Goal: Information Seeking & Learning: Check status

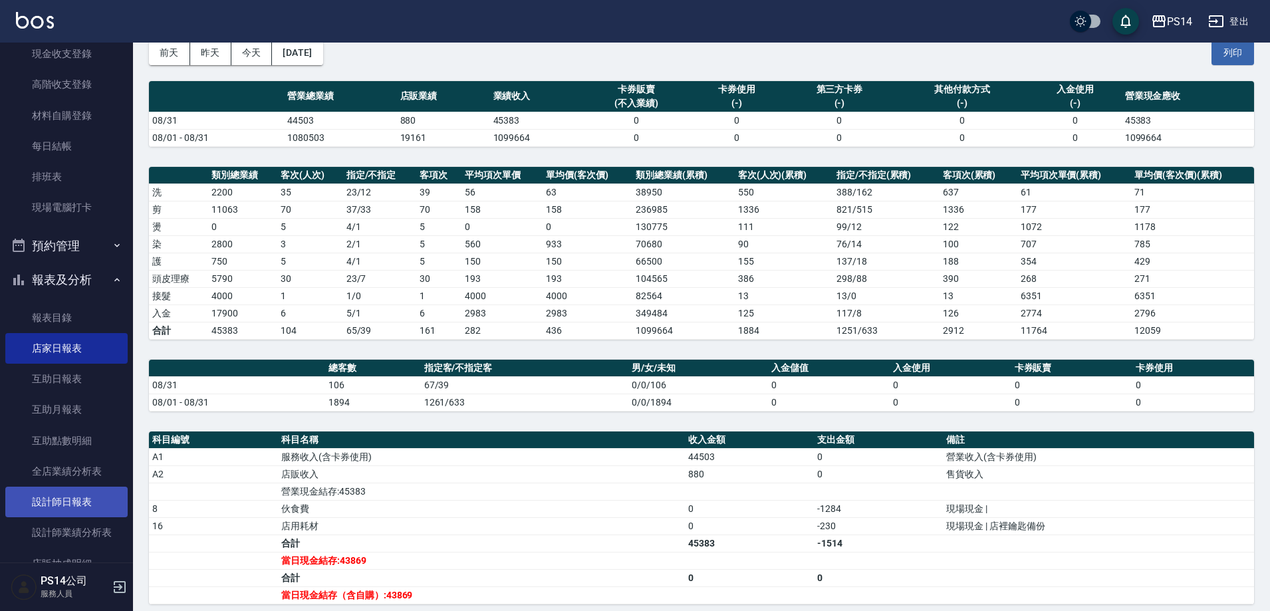
scroll to position [133, 0]
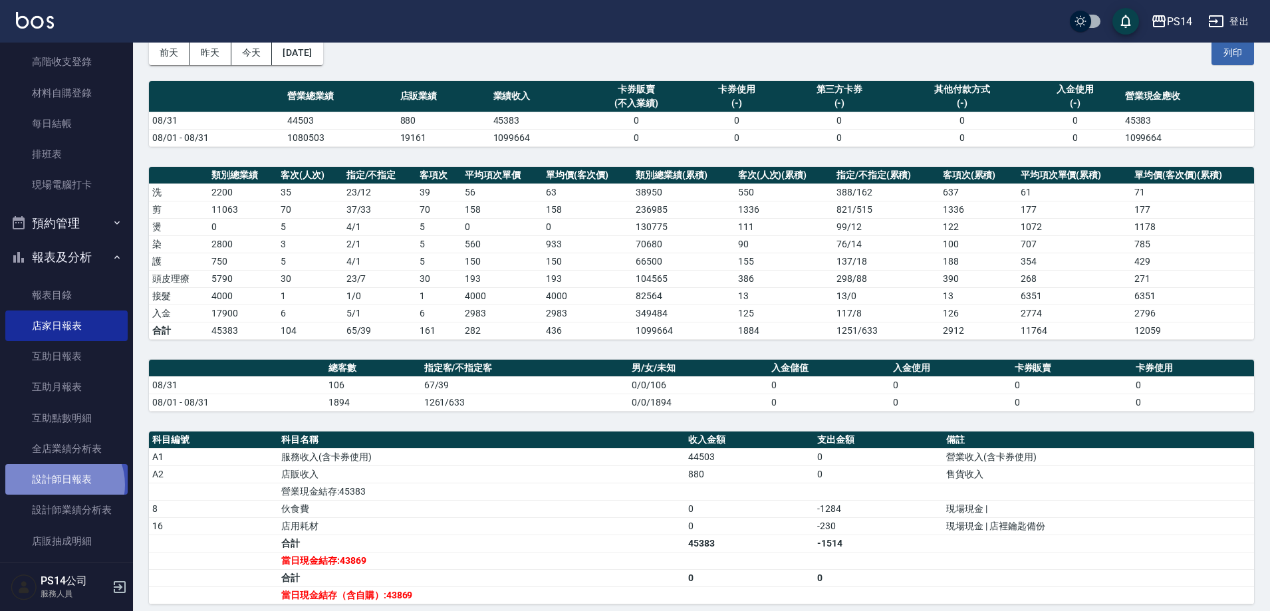
click at [61, 486] on link "設計師日報表" at bounding box center [66, 479] width 122 height 31
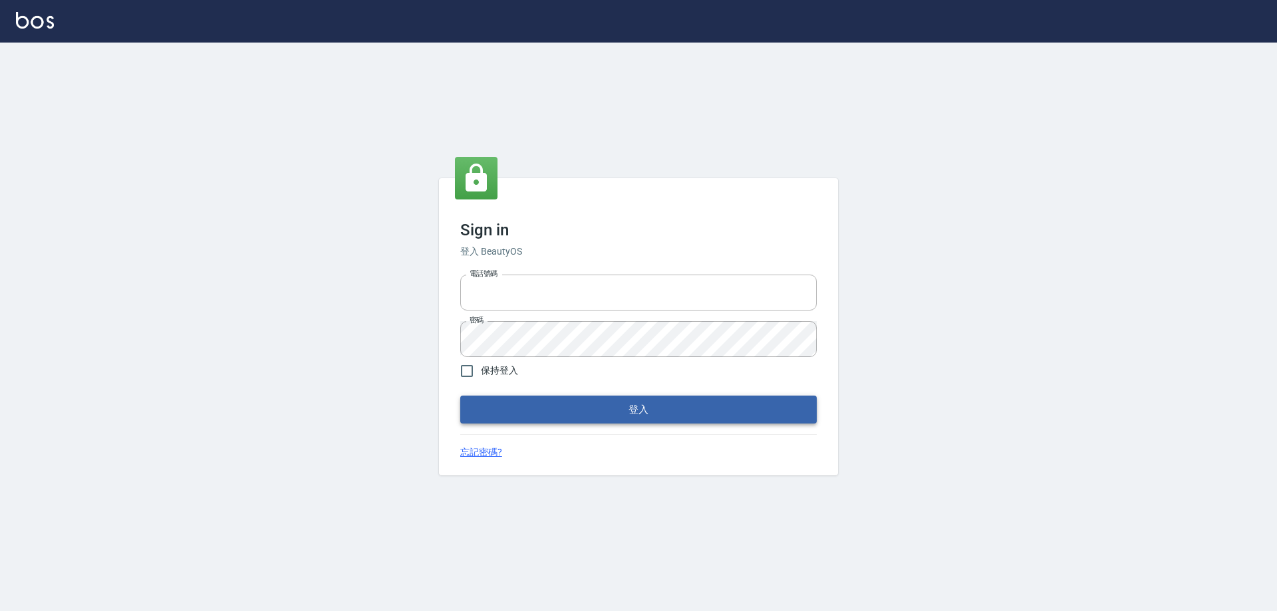
type input "0426657991"
click at [527, 412] on button "登入" at bounding box center [638, 410] width 356 height 28
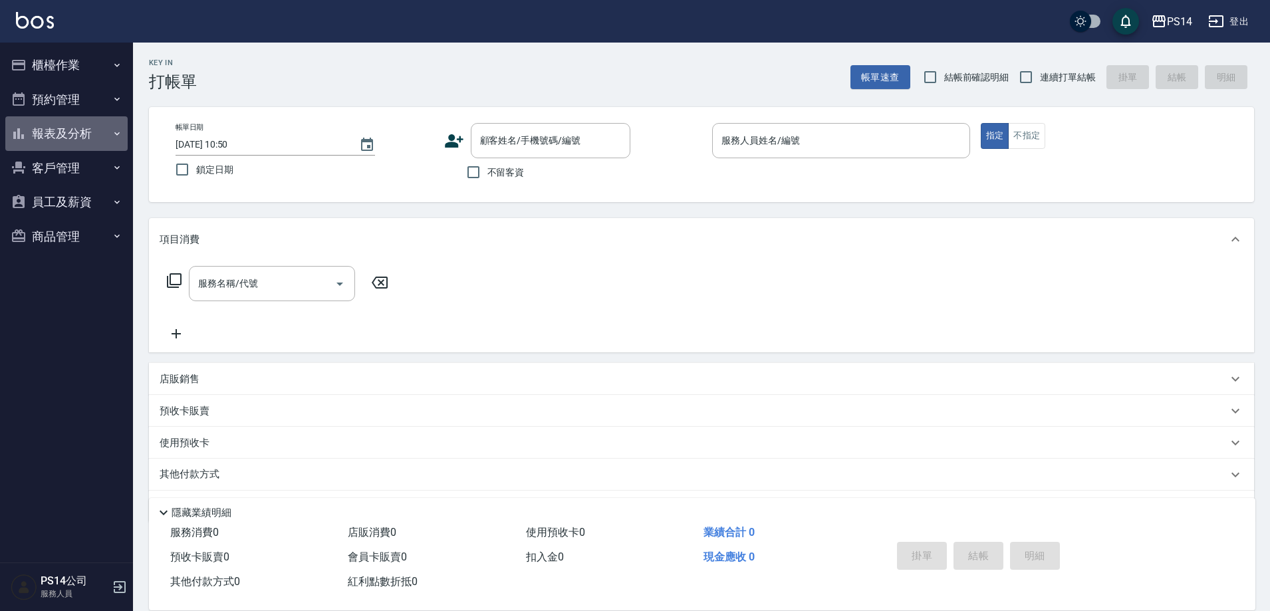
click at [108, 132] on button "報表及分析" at bounding box center [66, 133] width 122 height 35
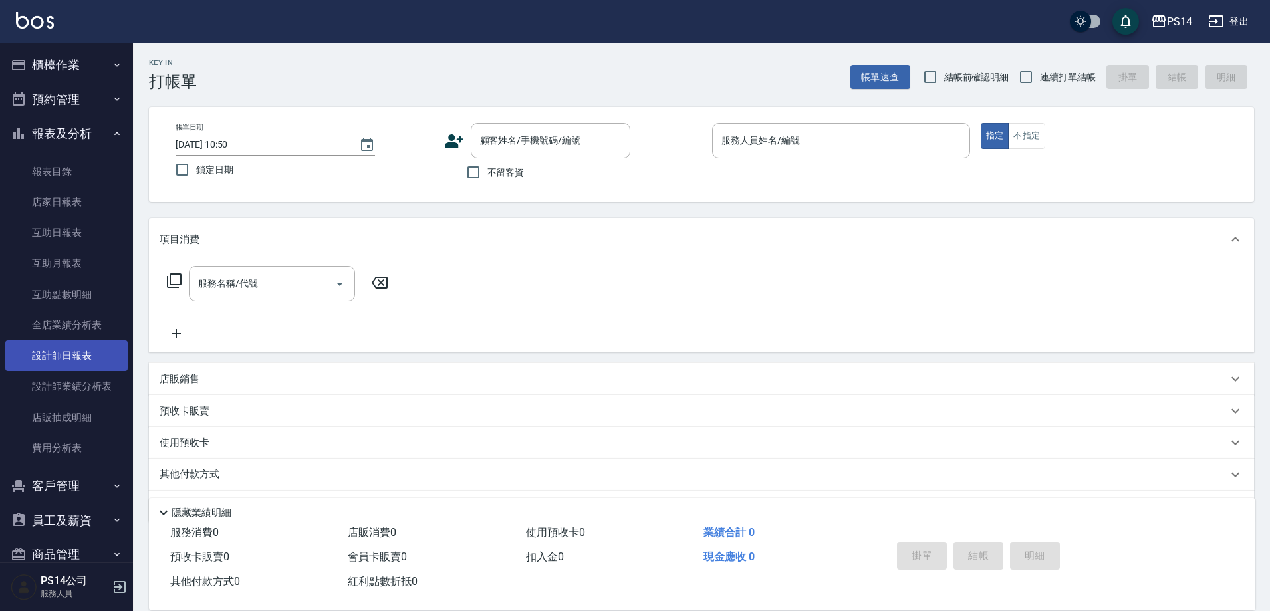
click at [48, 365] on link "設計師日報表" at bounding box center [66, 356] width 122 height 31
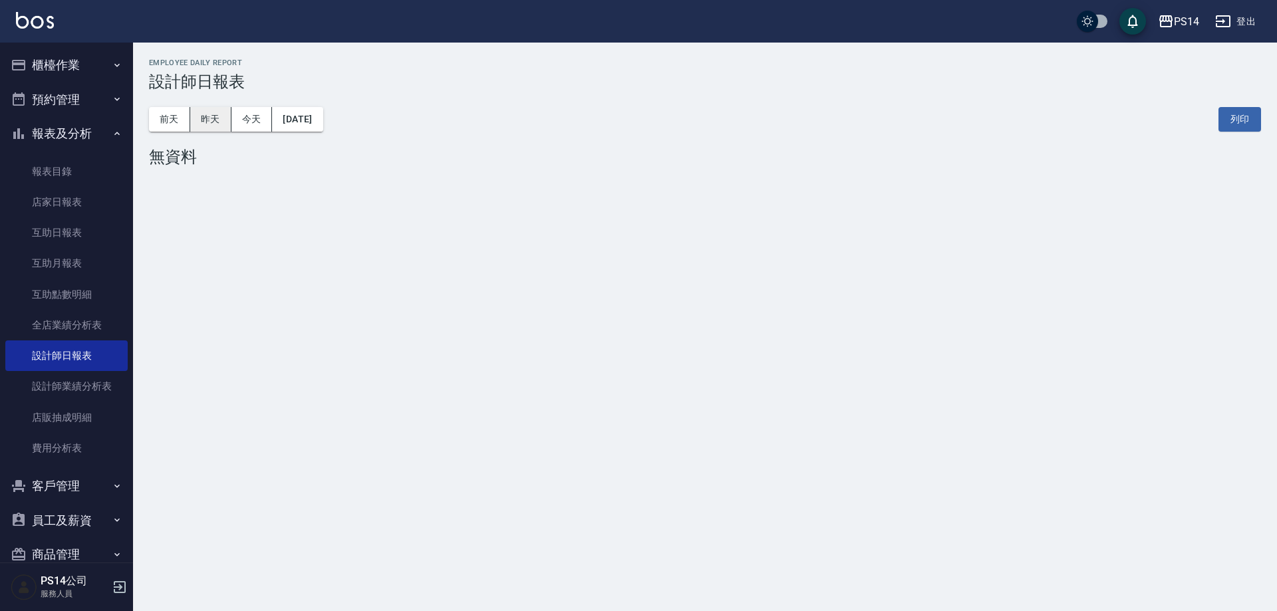
click at [202, 128] on button "昨天" at bounding box center [210, 119] width 41 height 25
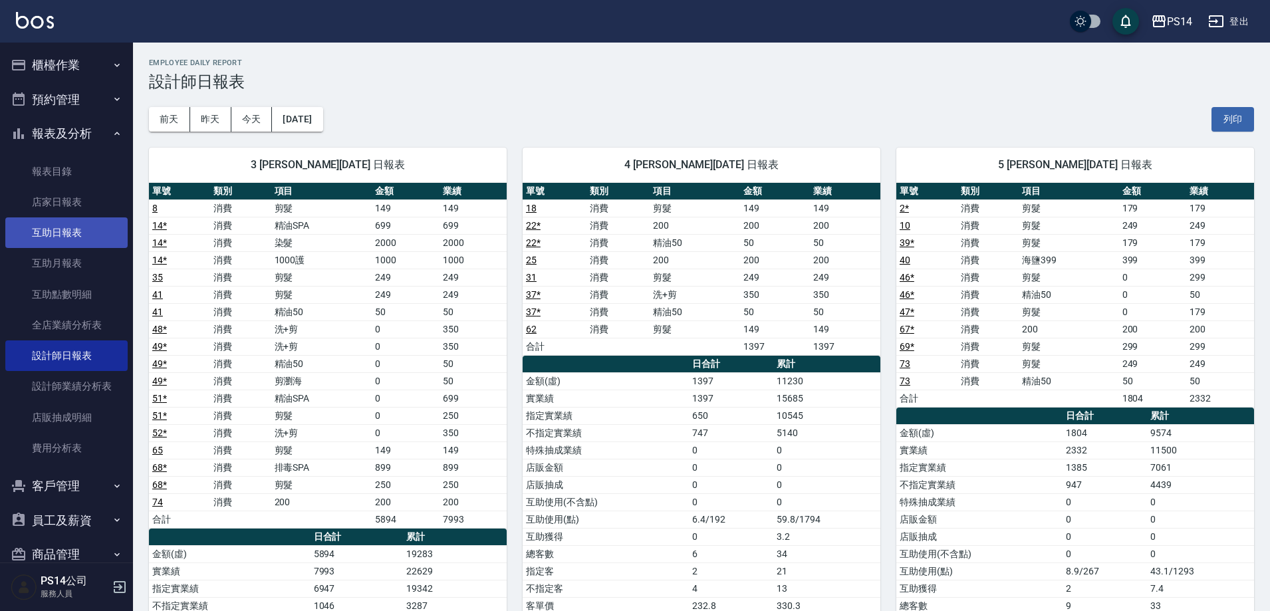
click at [85, 224] on link "互助日報表" at bounding box center [66, 232] width 122 height 31
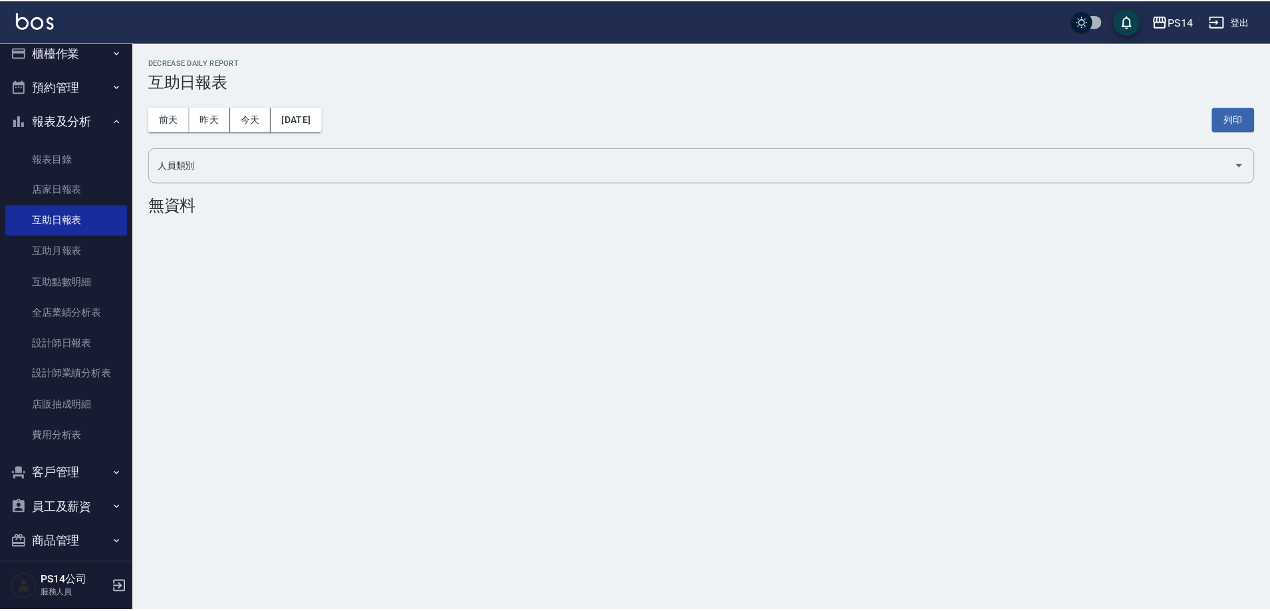
scroll to position [25, 0]
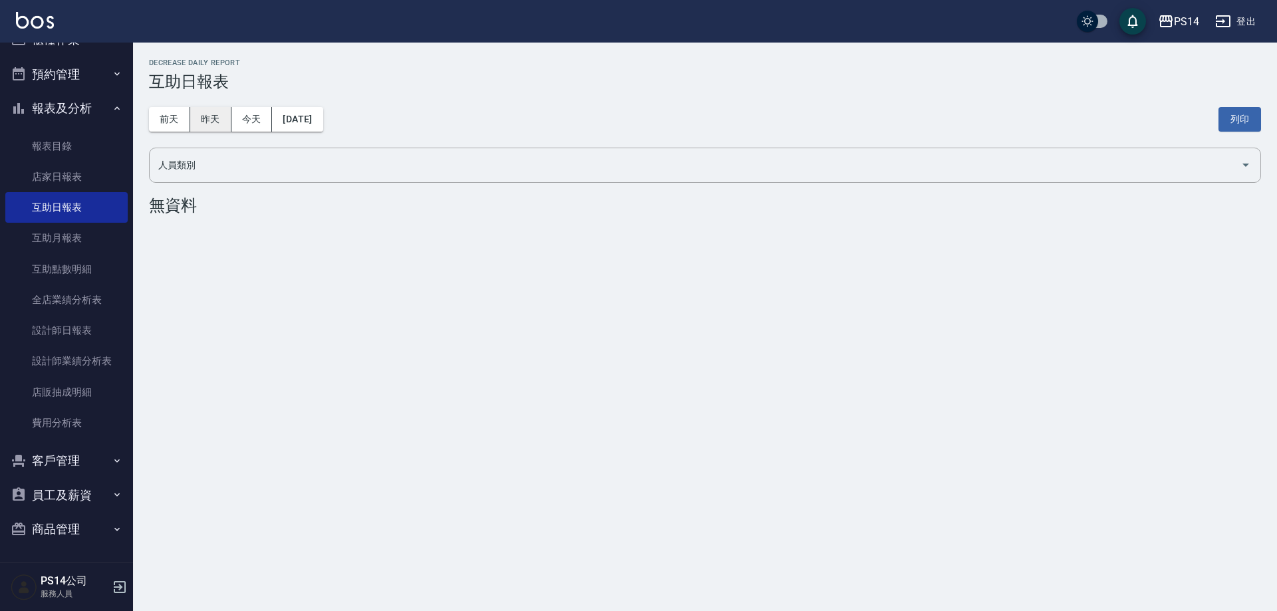
click at [222, 115] on button "昨天" at bounding box center [210, 119] width 41 height 25
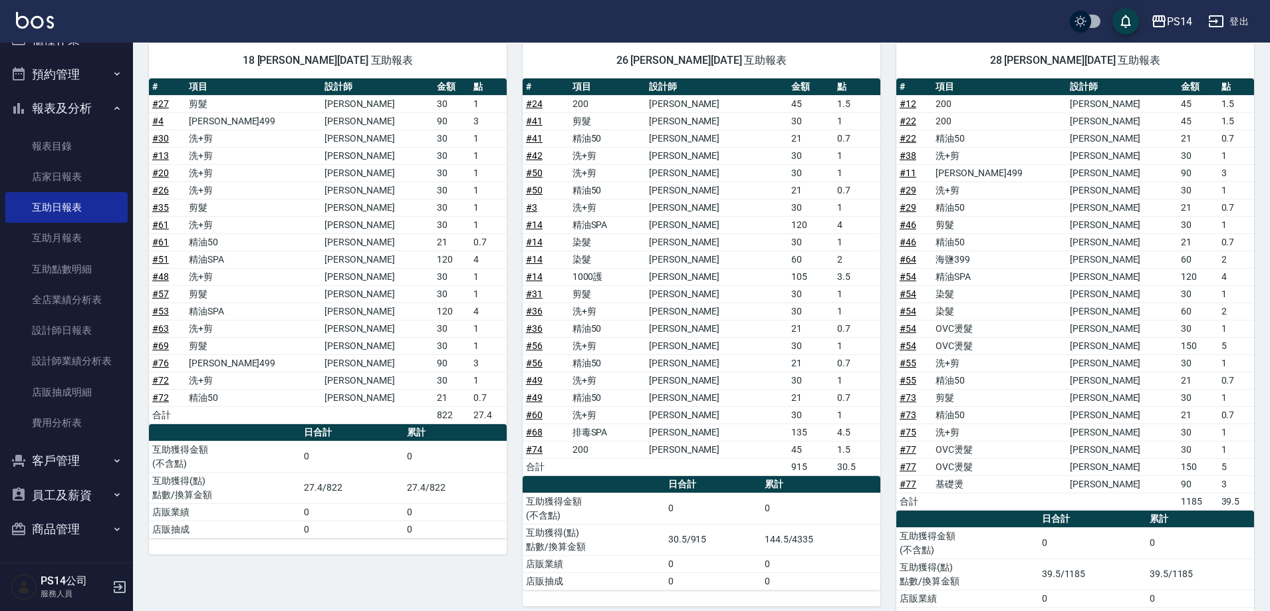
scroll to position [764, 0]
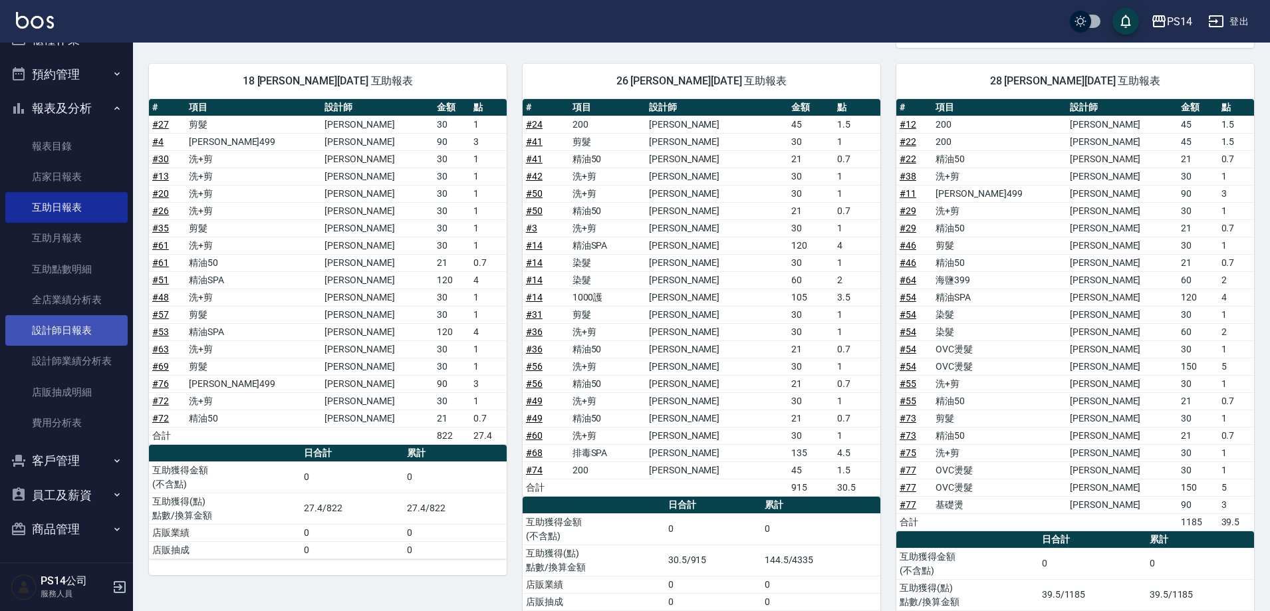
click at [41, 337] on link "設計師日報表" at bounding box center [66, 330] width 122 height 31
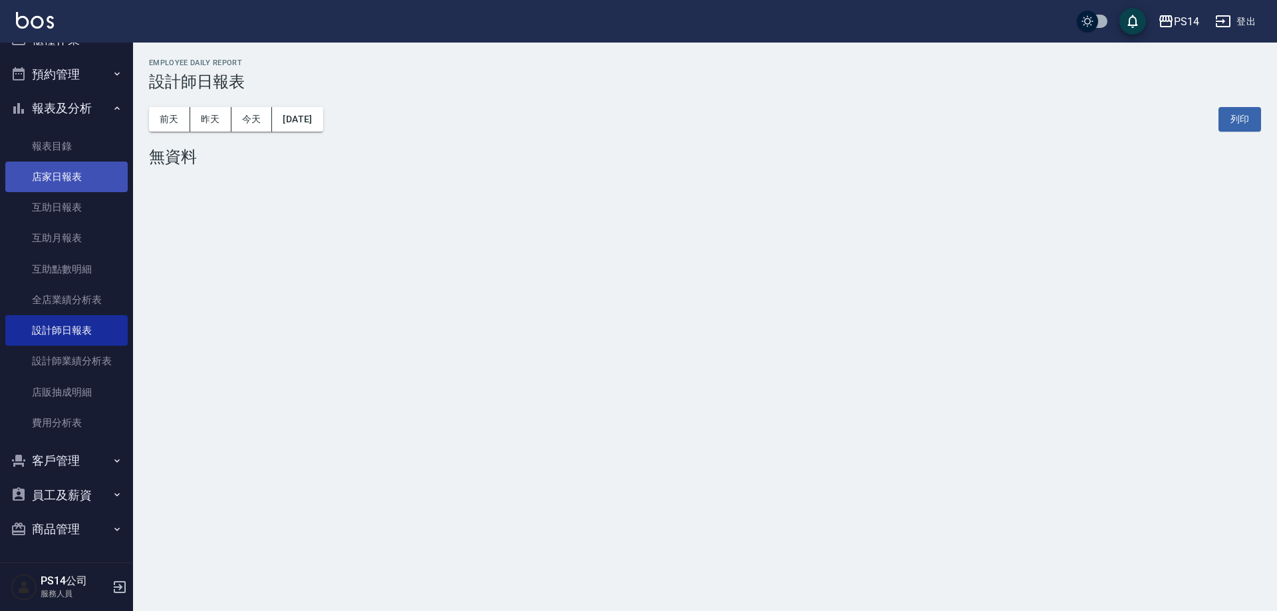
click at [98, 186] on link "店家日報表" at bounding box center [66, 177] width 122 height 31
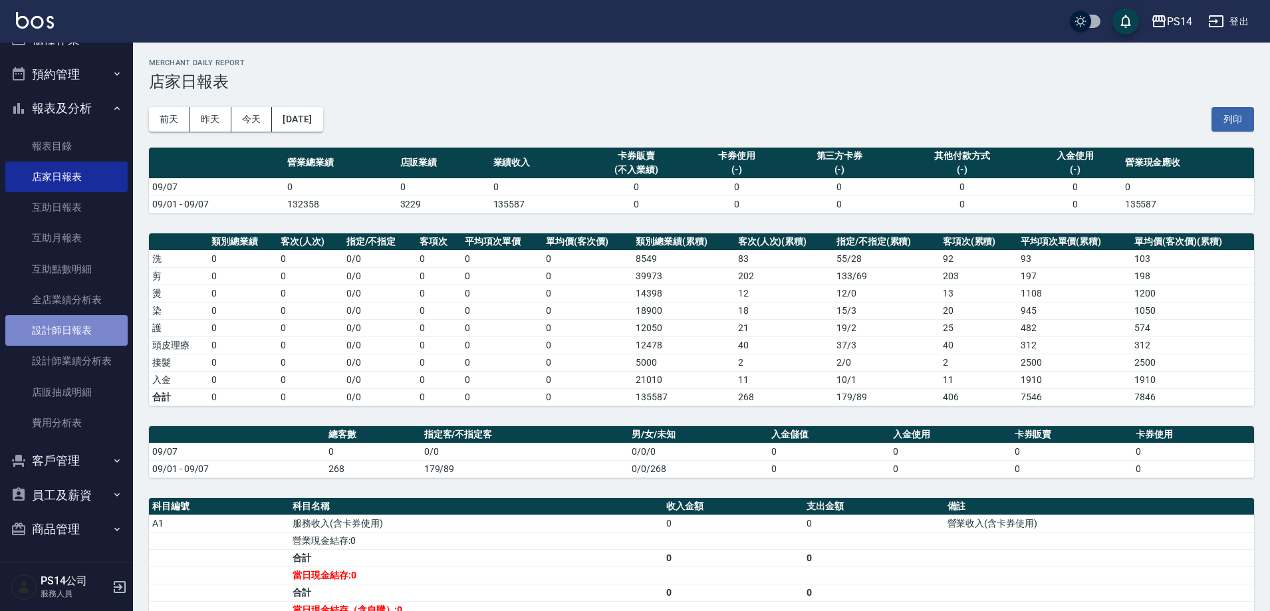
click at [67, 322] on link "設計師日報表" at bounding box center [66, 330] width 122 height 31
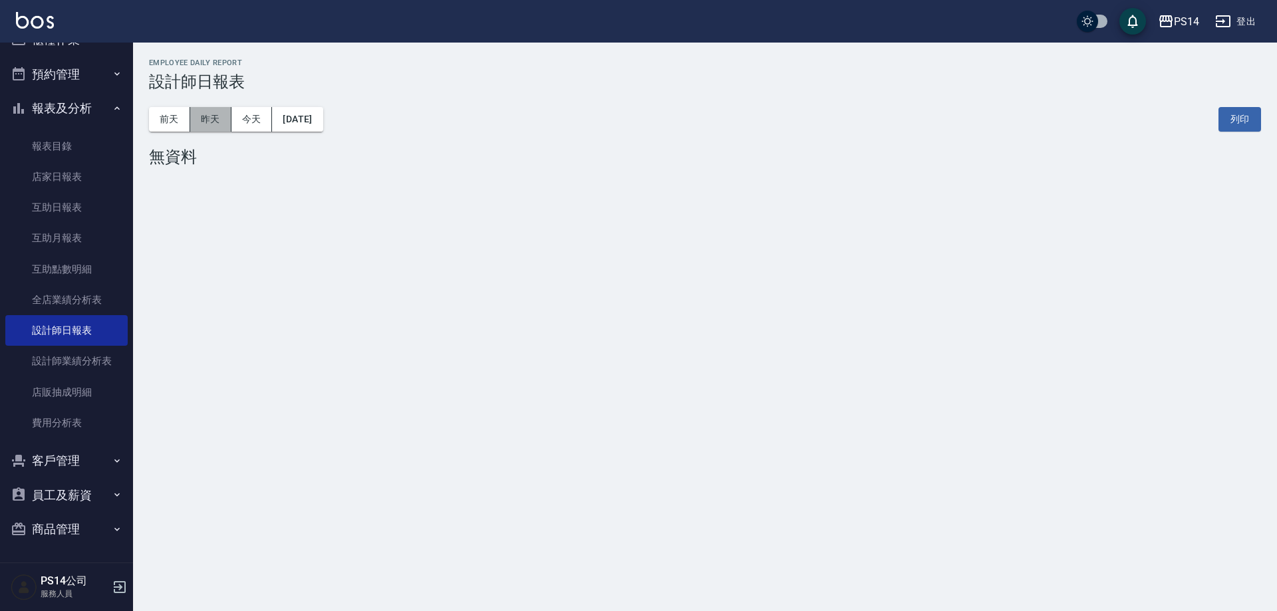
click at [222, 124] on button "昨天" at bounding box center [210, 119] width 41 height 25
